Goal: Task Accomplishment & Management: Manage account settings

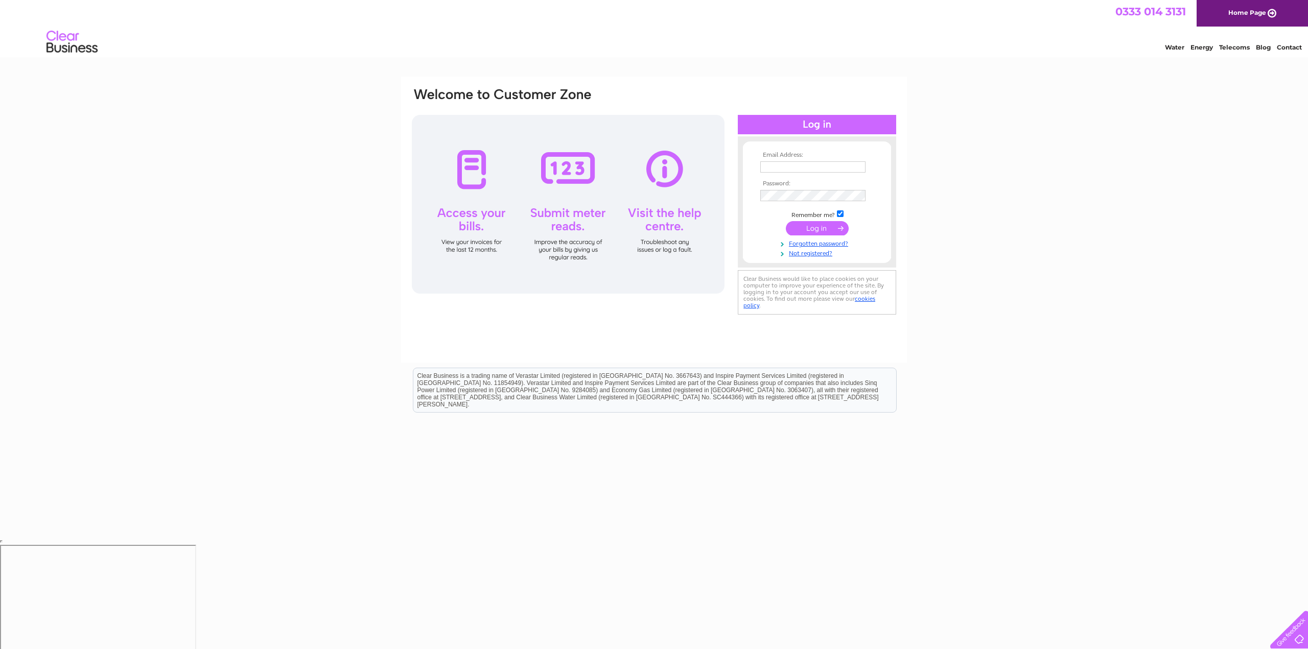
type input "[PERSON_NAME][EMAIL_ADDRESS][DOMAIN_NAME]"
click at [823, 230] on input "submit" at bounding box center [817, 228] width 63 height 14
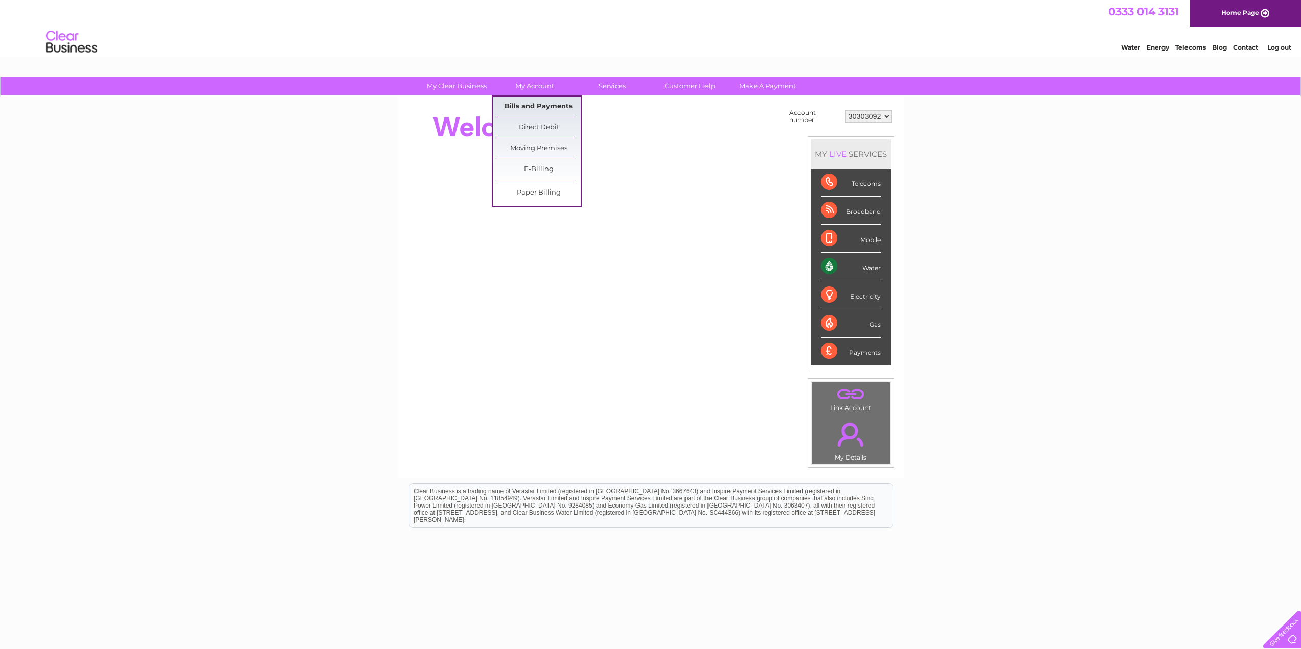
click at [536, 108] on link "Bills and Payments" at bounding box center [538, 107] width 84 height 20
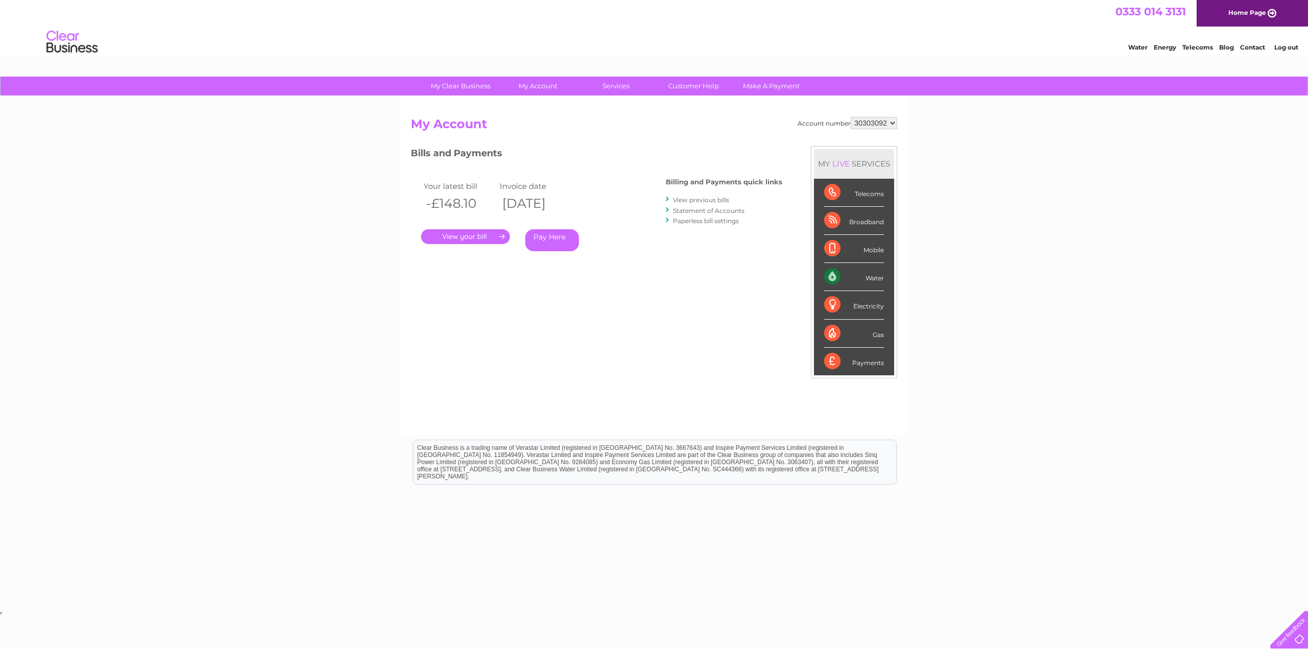
click at [232, 357] on div "My Clear Business Login Details My Details My Preferences Link Account My Accou…" at bounding box center [654, 343] width 1308 height 533
click at [460, 239] on link "." at bounding box center [465, 236] width 89 height 15
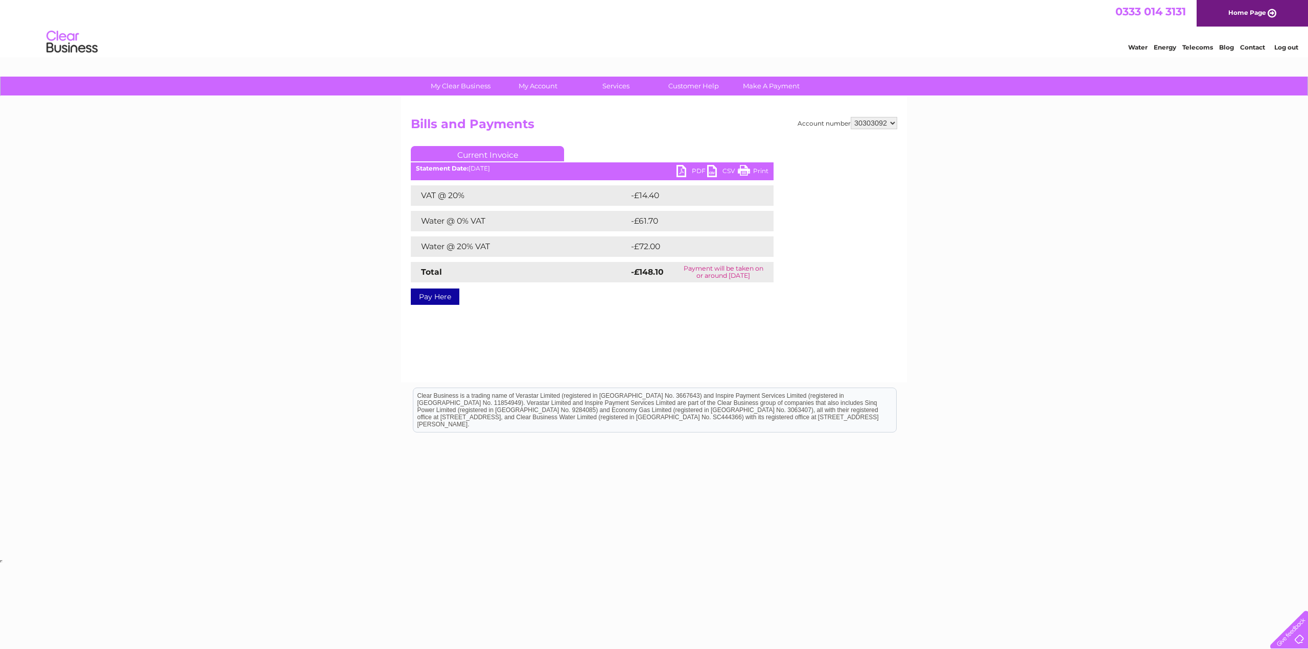
click at [684, 168] on link "PDF" at bounding box center [692, 172] width 31 height 15
